Goal: Transaction & Acquisition: Purchase product/service

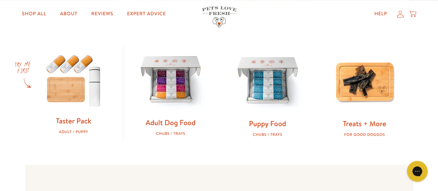
click at [173, 80] on img at bounding box center [170, 80] width 75 height 75
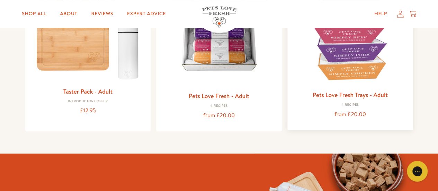
scroll to position [139, 0]
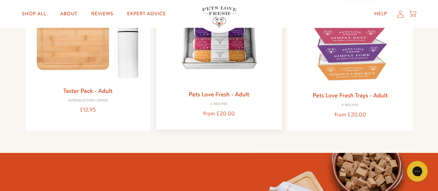
click at [242, 55] on img at bounding box center [219, 29] width 115 height 115
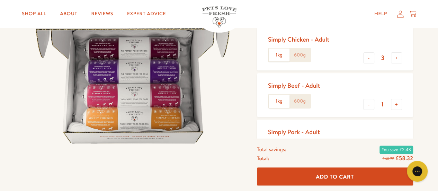
scroll to position [104, 0]
click at [304, 57] on label "600g" at bounding box center [299, 54] width 21 height 13
click at [0, 0] on input "600g" at bounding box center [0, 0] width 0 height 0
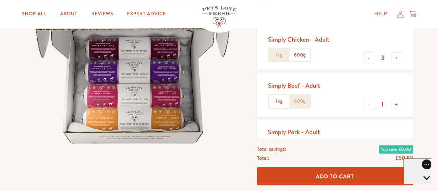
click at [302, 104] on label "600g" at bounding box center [299, 101] width 21 height 13
click at [0, 0] on input "600g" at bounding box center [0, 0] width 0 height 0
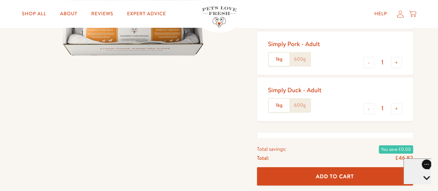
scroll to position [173, 0]
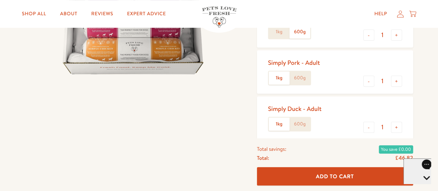
click at [303, 79] on label "600g" at bounding box center [299, 77] width 21 height 13
click at [0, 0] on input "600g" at bounding box center [0, 0] width 0 height 0
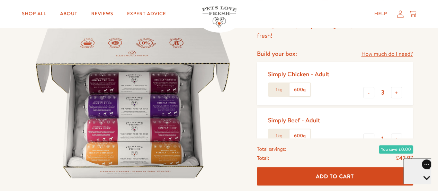
scroll to position [104, 0]
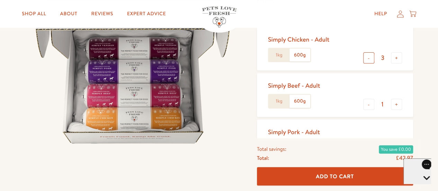
click at [367, 58] on button "-" at bounding box center [368, 57] width 11 height 11
type input "2"
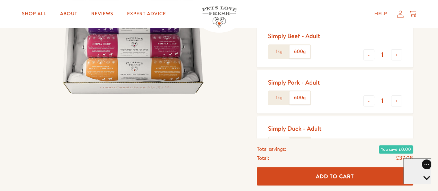
scroll to position [139, 0]
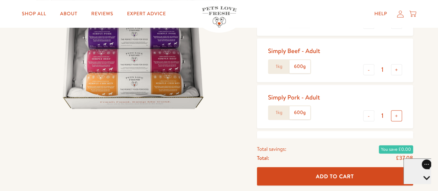
click at [395, 117] on button "+" at bounding box center [396, 115] width 11 height 11
type input "2"
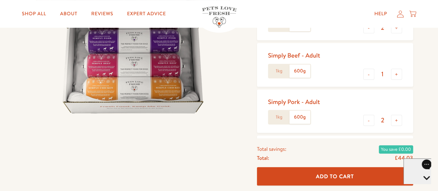
scroll to position [173, 0]
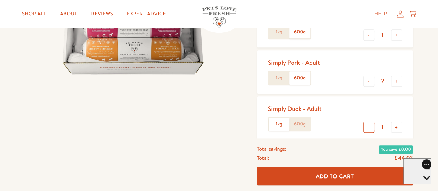
click at [368, 130] on button "-" at bounding box center [368, 127] width 11 height 11
type input "0"
click at [399, 84] on button "+" at bounding box center [396, 80] width 11 height 11
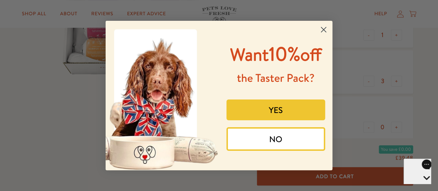
click at [325, 31] on circle "Close dialog" at bounding box center [323, 29] width 11 height 11
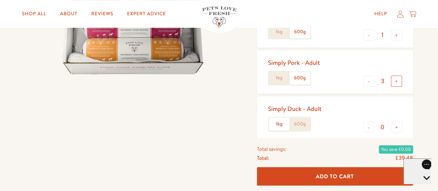
click at [398, 82] on button "+" at bounding box center [396, 80] width 11 height 11
type input "4"
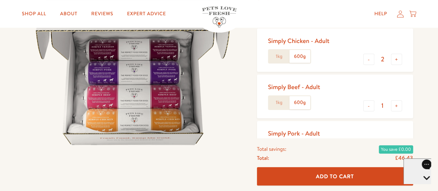
scroll to position [159, 0]
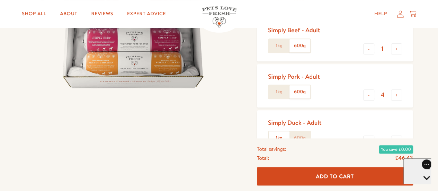
click at [347, 174] on span "Add To Cart" at bounding box center [335, 175] width 38 height 7
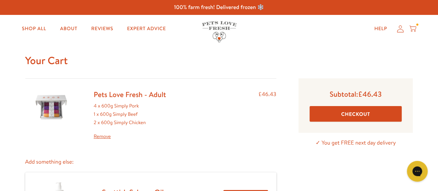
click at [380, 114] on button "Checkout" at bounding box center [356, 114] width 92 height 16
